Goal: Find specific page/section: Find specific page/section

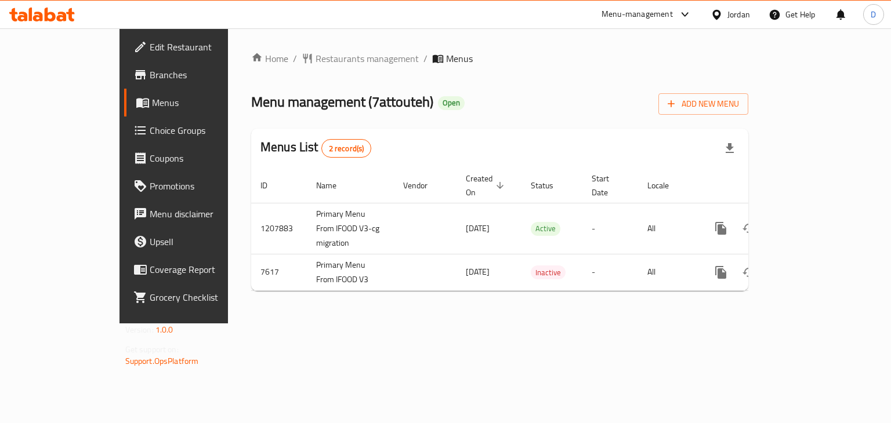
click at [732, 22] on div "Jordan" at bounding box center [730, 15] width 58 height 28
click at [731, 12] on div "Jordan" at bounding box center [738, 14] width 23 height 13
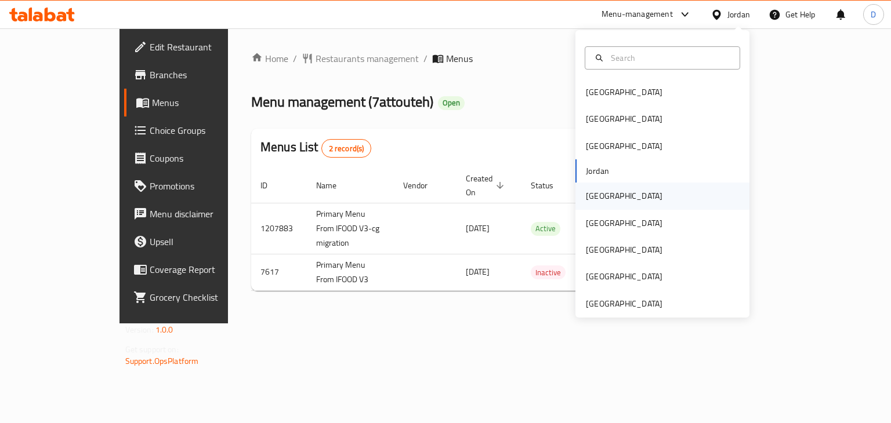
click at [595, 199] on div "[GEOGRAPHIC_DATA]" at bounding box center [624, 196] width 77 height 13
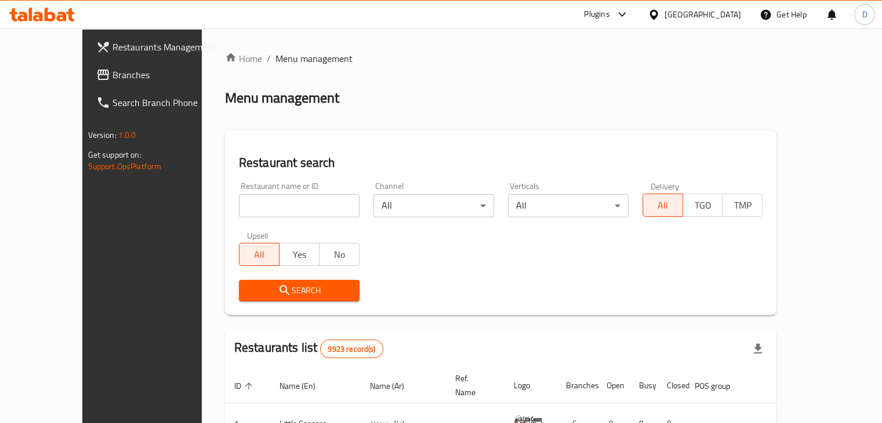
click at [239, 195] on input "search" at bounding box center [299, 205] width 121 height 23
type input "HyperMax"
click at [303, 285] on span "Search" at bounding box center [299, 291] width 102 height 15
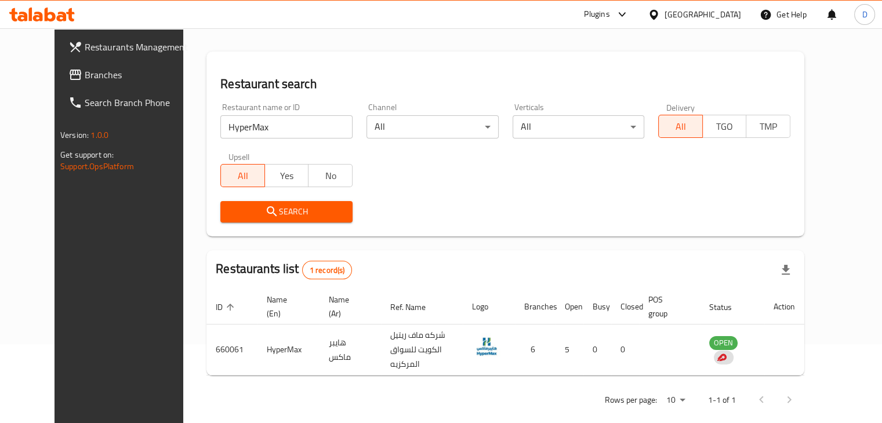
scroll to position [84, 0]
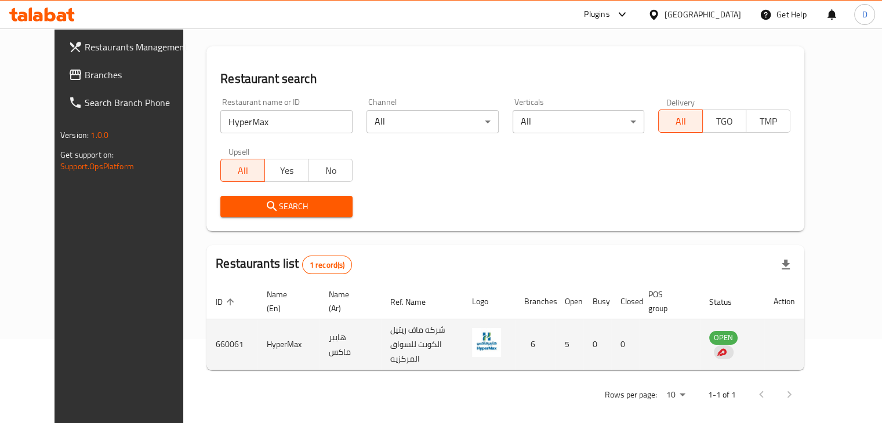
click at [805, 340] on td "enhanced table" at bounding box center [784, 345] width 40 height 51
click at [258, 336] on td "HyperMax" at bounding box center [289, 345] width 62 height 51
drag, startPoint x: 849, startPoint y: 340, endPoint x: 842, endPoint y: 340, distance: 7.5
click at [805, 340] on td "enhanced table" at bounding box center [784, 345] width 40 height 51
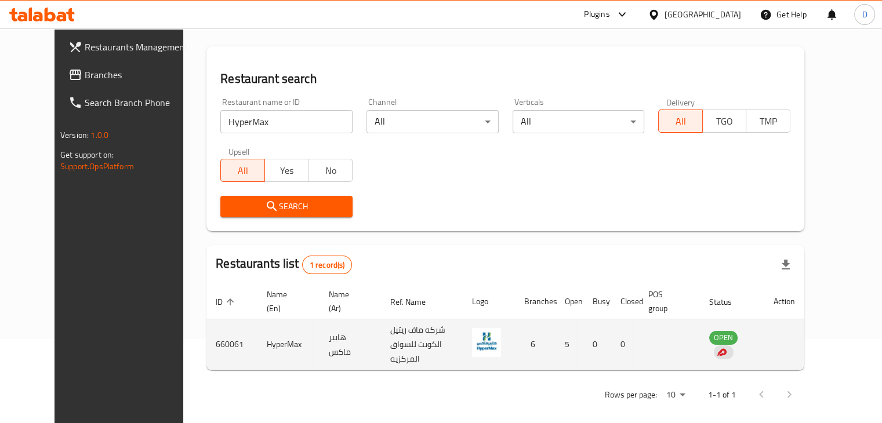
click at [805, 340] on td "enhanced table" at bounding box center [784, 345] width 40 height 51
click at [556, 338] on td "6" at bounding box center [535, 345] width 41 height 51
click at [463, 335] on td "شركه ماف ريتيل الكويت للسواق المركزيه" at bounding box center [422, 345] width 82 height 51
click at [258, 343] on td "HyperMax" at bounding box center [289, 345] width 62 height 51
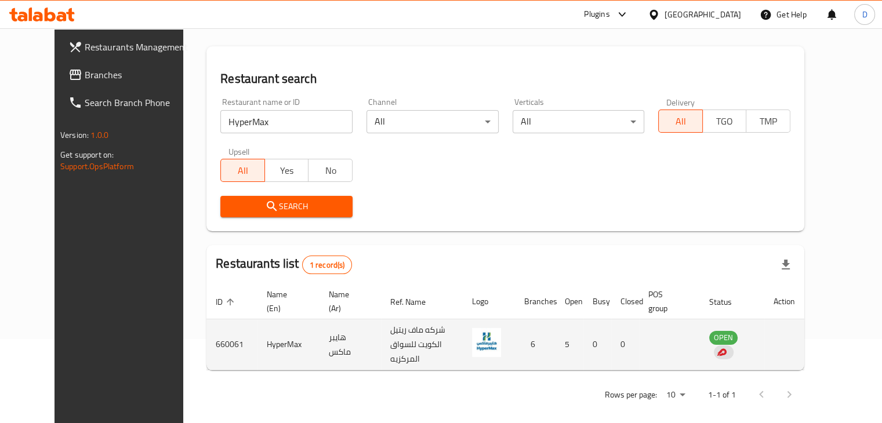
click at [206, 337] on td "660061" at bounding box center [231, 345] width 51 height 51
click at [258, 340] on td "HyperMax" at bounding box center [289, 345] width 62 height 51
copy td "HyperMax"
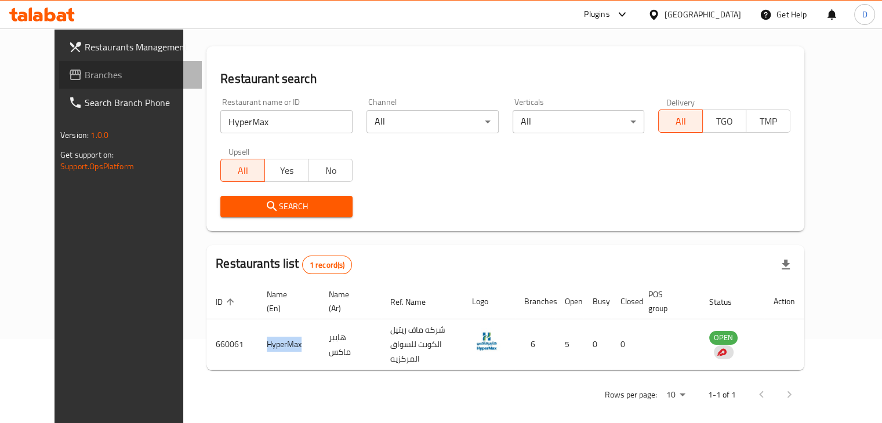
click at [85, 73] on span "Branches" at bounding box center [139, 75] width 108 height 14
